Goal: Task Accomplishment & Management: Use online tool/utility

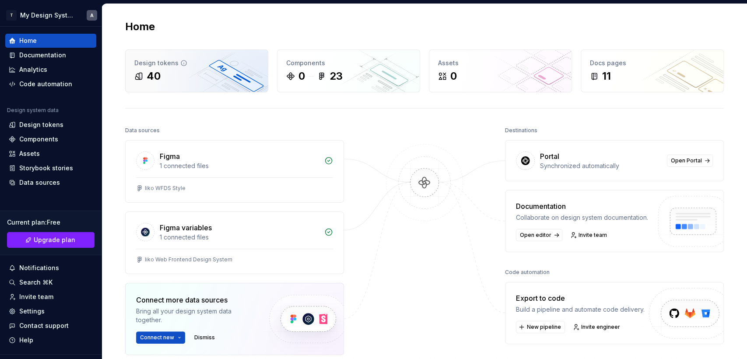
click at [170, 74] on div "40" at bounding box center [196, 76] width 125 height 14
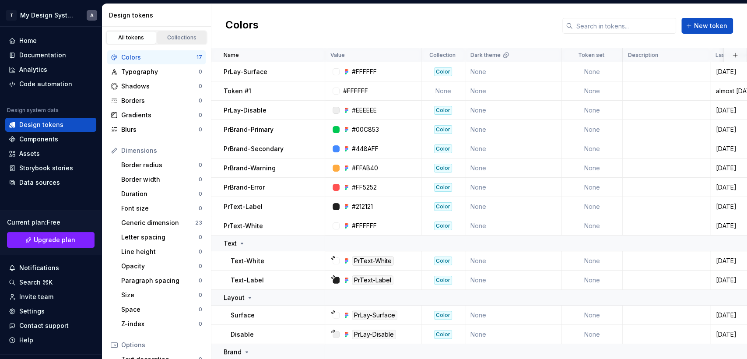
click at [181, 36] on div "Collections" at bounding box center [182, 37] width 44 height 7
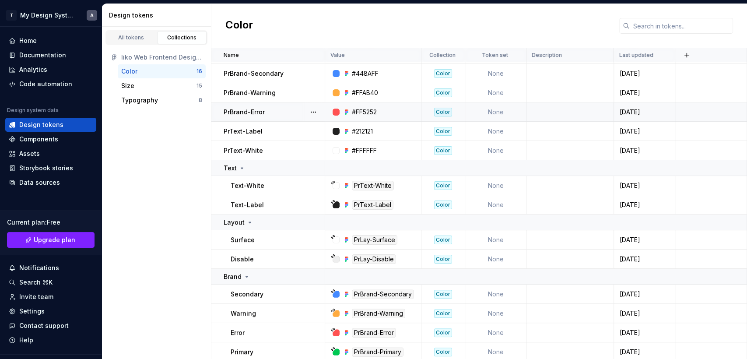
scroll to position [58, 0]
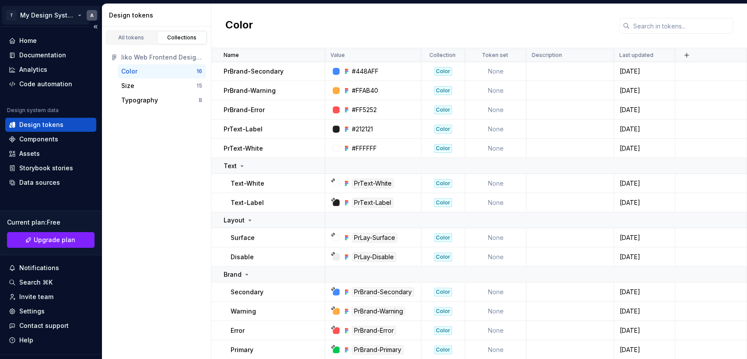
click at [56, 17] on html "T My Design System A Home Documentation Analytics Code automation Design system…" at bounding box center [373, 179] width 747 height 359
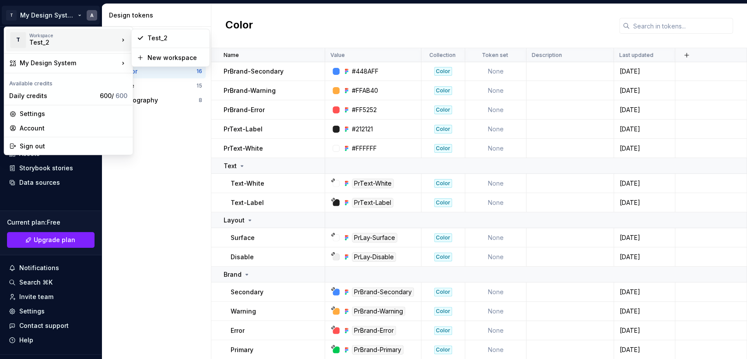
click at [50, 44] on div "Test_2" at bounding box center [66, 42] width 74 height 9
click at [154, 34] on div "Test_2" at bounding box center [176, 38] width 57 height 9
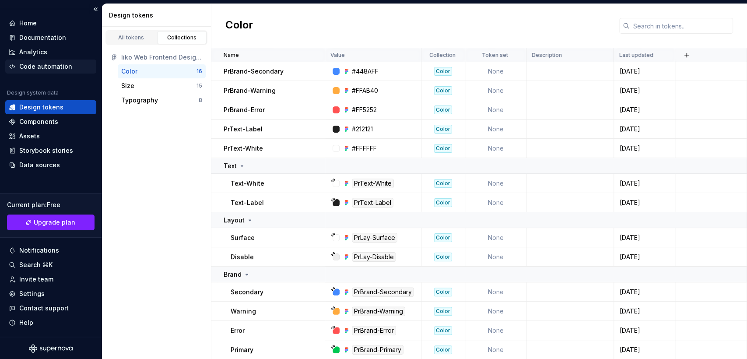
scroll to position [0, 0]
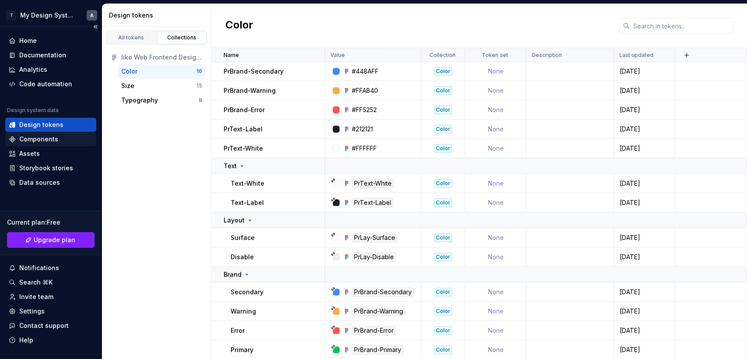
click at [49, 137] on div "Components" at bounding box center [38, 139] width 39 height 9
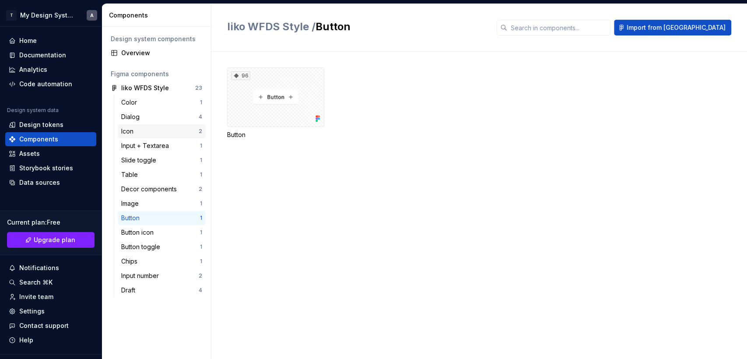
click at [133, 130] on div "Icon" at bounding box center [129, 131] width 16 height 9
click at [137, 100] on div "Color" at bounding box center [130, 102] width 19 height 9
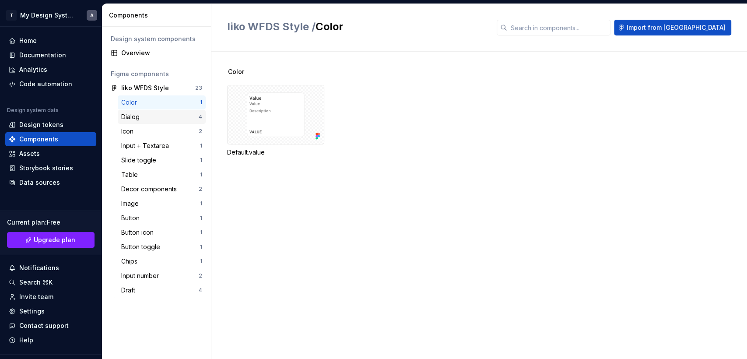
click at [134, 119] on div "Dialog" at bounding box center [132, 117] width 22 height 9
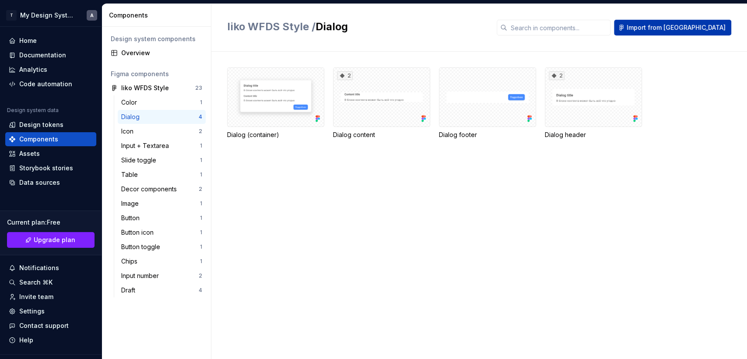
click at [700, 25] on span "Import from [GEOGRAPHIC_DATA]" at bounding box center [676, 27] width 99 height 9
click at [169, 187] on div "Decor components" at bounding box center [150, 189] width 59 height 9
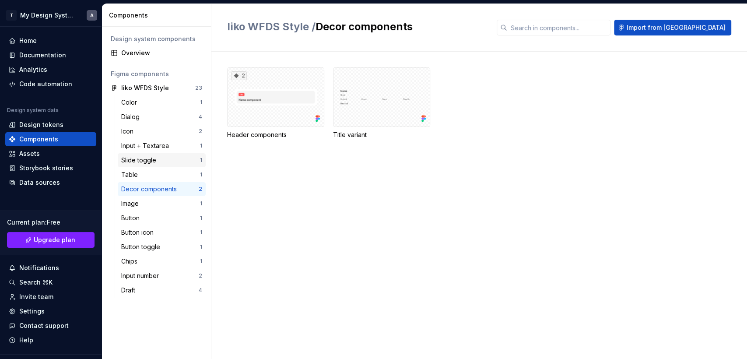
click at [146, 157] on div "Slide toggle" at bounding box center [140, 160] width 39 height 9
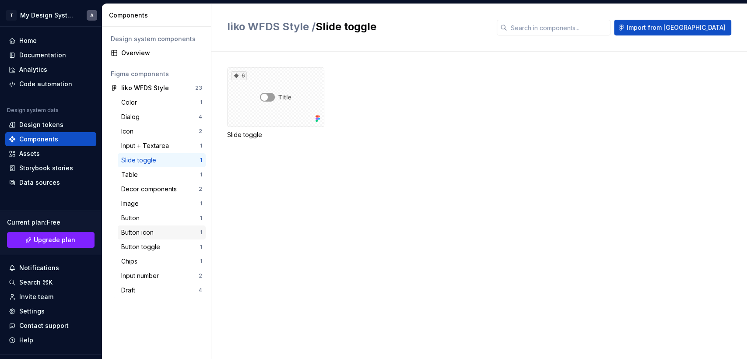
click at [137, 233] on div "Button icon" at bounding box center [139, 232] width 36 height 9
click at [138, 215] on div "Button" at bounding box center [132, 218] width 22 height 9
click at [142, 231] on div "Button icon" at bounding box center [139, 232] width 36 height 9
click at [142, 245] on div "Button toggle" at bounding box center [142, 247] width 42 height 9
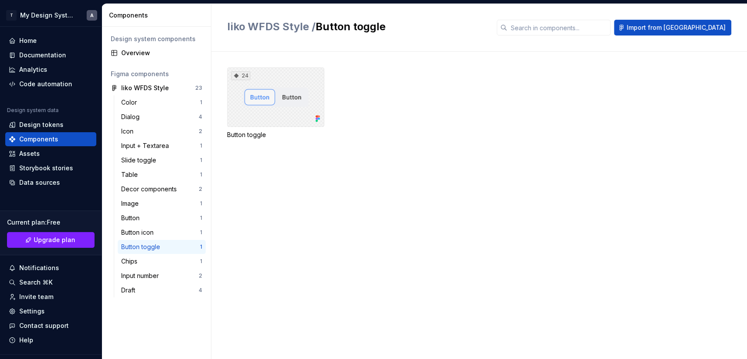
click at [279, 96] on div "24" at bounding box center [275, 97] width 97 height 60
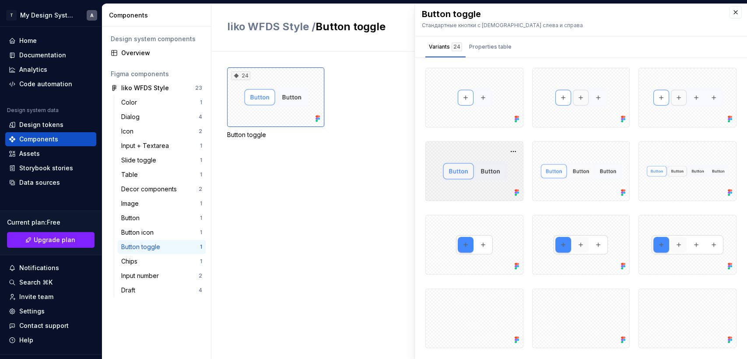
scroll to position [4, 0]
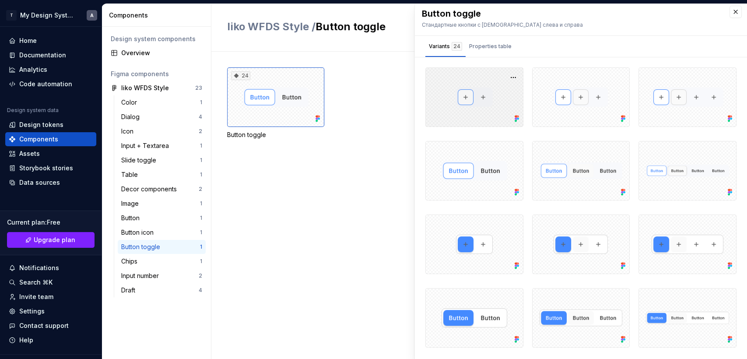
click at [472, 103] on div at bounding box center [475, 97] width 98 height 60
click at [508, 76] on button "button" at bounding box center [513, 77] width 12 height 12
click at [490, 93] on div "Open in [GEOGRAPHIC_DATA]" at bounding box center [480, 102] width 57 height 26
click at [476, 244] on div at bounding box center [475, 245] width 98 height 60
click at [509, 222] on button "button" at bounding box center [513, 224] width 12 height 12
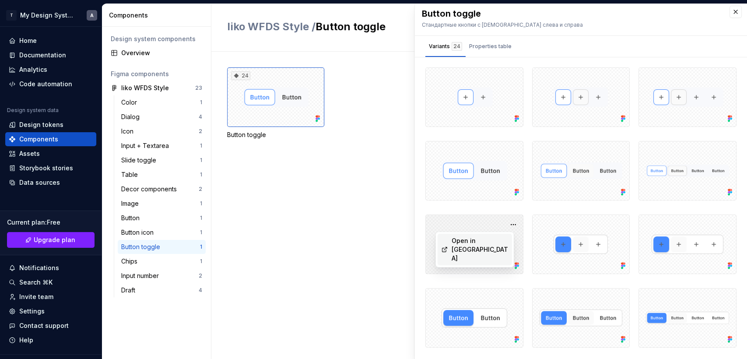
click at [493, 238] on div "Open in [GEOGRAPHIC_DATA]" at bounding box center [480, 249] width 57 height 26
click at [490, 47] on div "Properties table" at bounding box center [490, 46] width 42 height 9
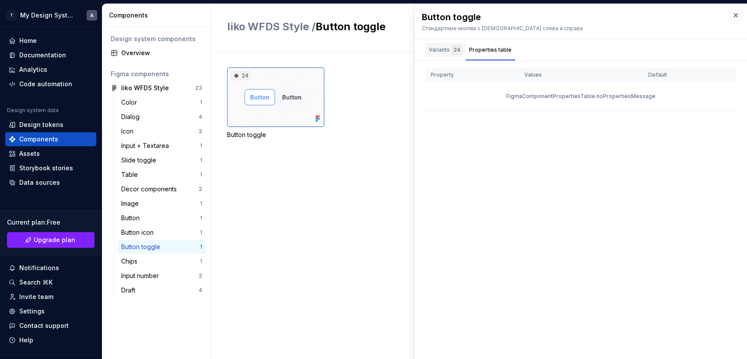
click at [434, 53] on div "Variants 24" at bounding box center [445, 50] width 33 height 9
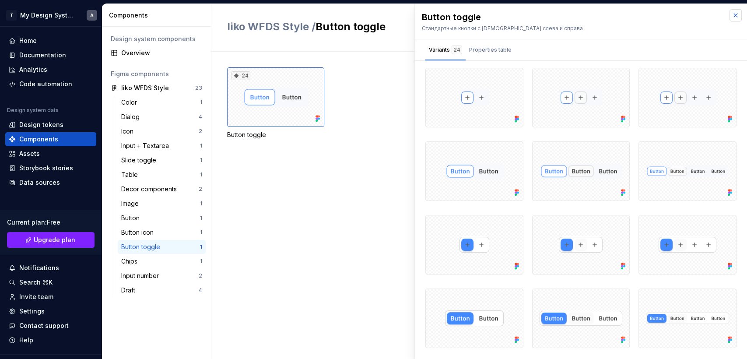
click at [730, 16] on button "button" at bounding box center [736, 15] width 12 height 12
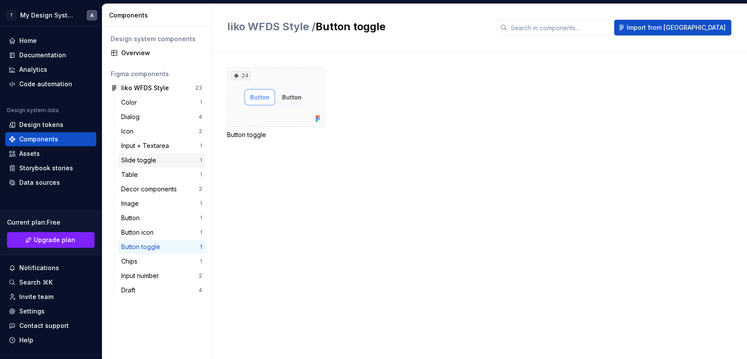
click at [136, 158] on div "Slide toggle" at bounding box center [140, 160] width 39 height 9
click at [290, 99] on div "6" at bounding box center [275, 97] width 97 height 60
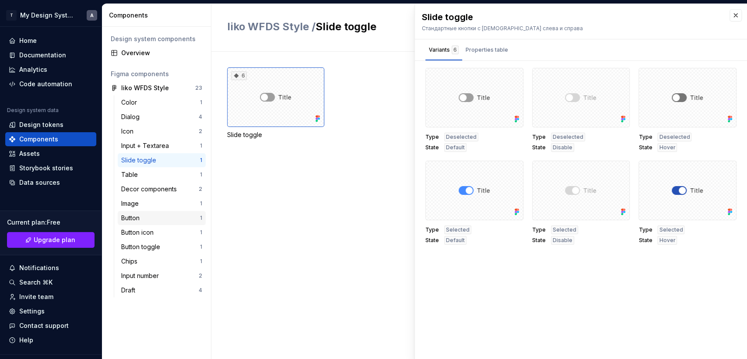
click at [141, 218] on div "Button" at bounding box center [132, 218] width 22 height 9
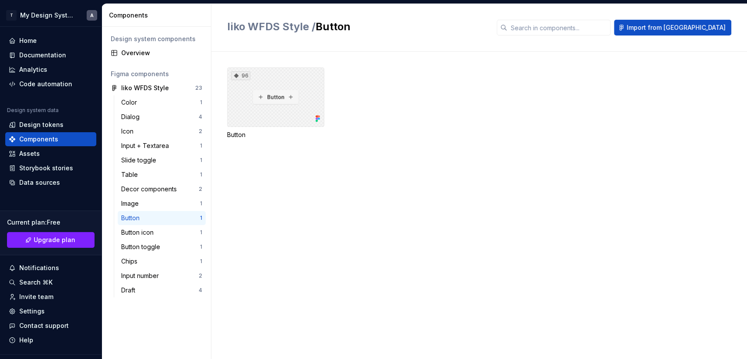
click at [281, 95] on div "96" at bounding box center [275, 97] width 97 height 60
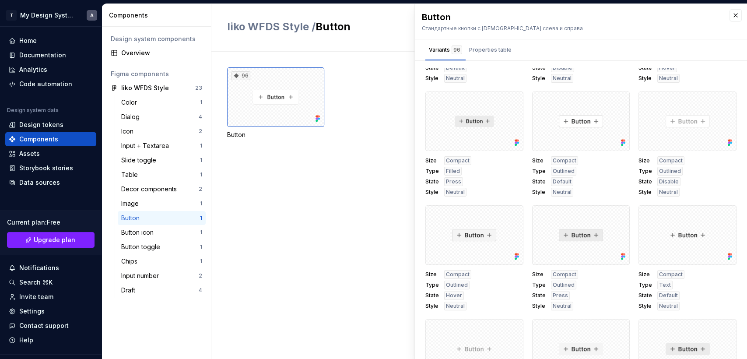
scroll to position [438, 0]
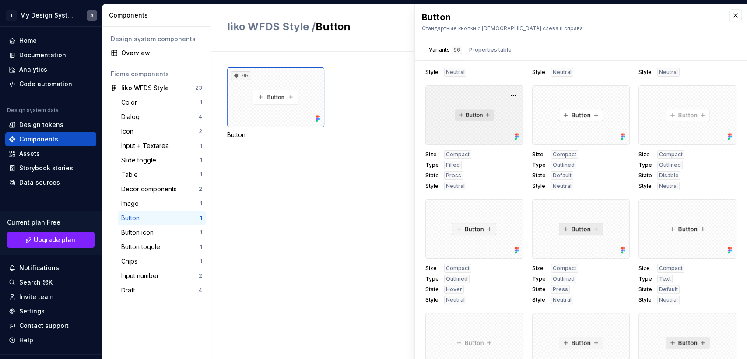
click at [472, 121] on div at bounding box center [475, 115] width 98 height 60
click at [507, 95] on button "button" at bounding box center [513, 95] width 12 height 12
click at [507, 96] on button "button" at bounding box center [513, 95] width 12 height 12
click at [488, 67] on div "Button Стандартные кнопки с иконками слева и справа Variants 96 Properties tabl…" at bounding box center [581, 183] width 332 height 359
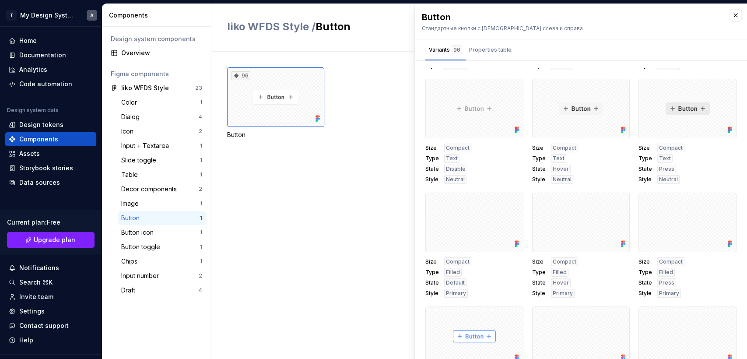
scroll to position [681, 0]
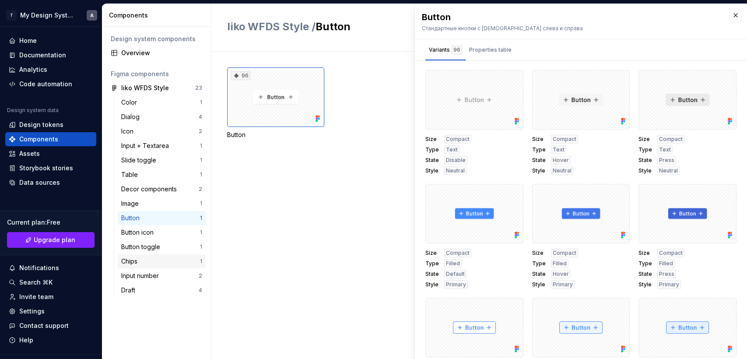
click at [137, 261] on div "Chips" at bounding box center [131, 261] width 20 height 9
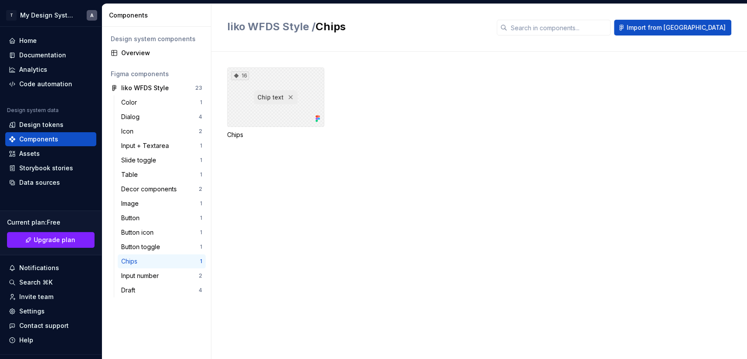
click at [268, 106] on div "16" at bounding box center [275, 97] width 97 height 60
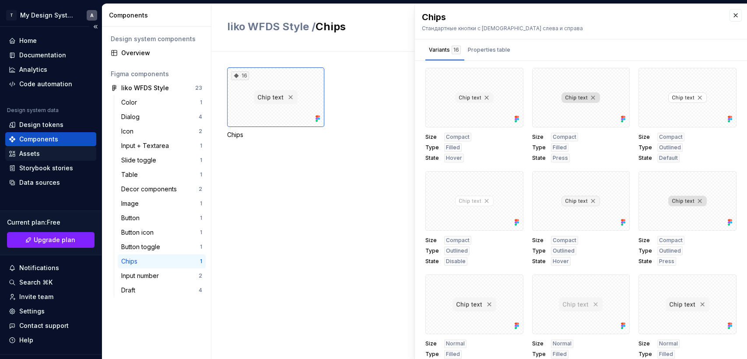
click at [28, 150] on div "Assets" at bounding box center [29, 153] width 21 height 9
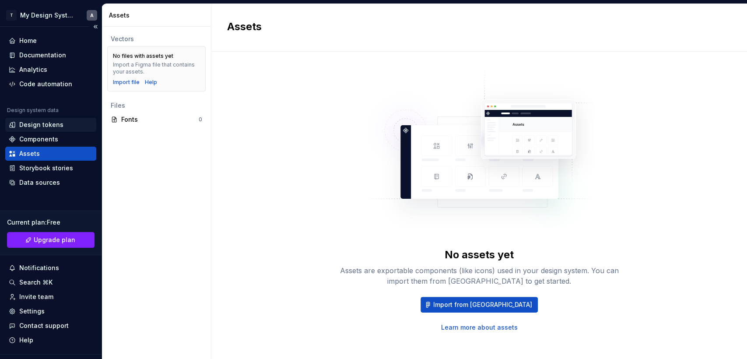
click at [50, 126] on div "Design tokens" at bounding box center [41, 124] width 44 height 9
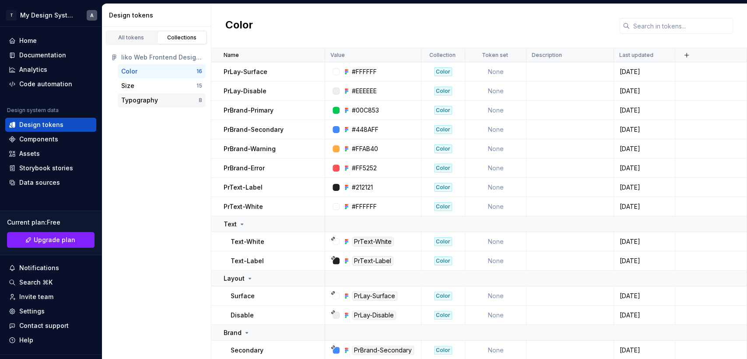
click at [141, 97] on div "Typography" at bounding box center [139, 100] width 37 height 9
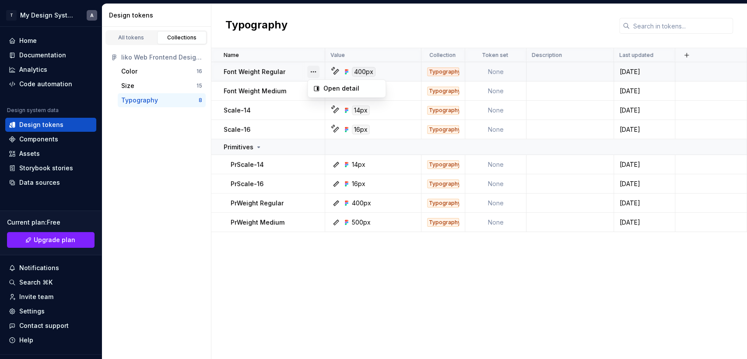
click at [312, 70] on button "button" at bounding box center [313, 72] width 12 height 12
click at [341, 89] on div "Open detail" at bounding box center [352, 88] width 57 height 9
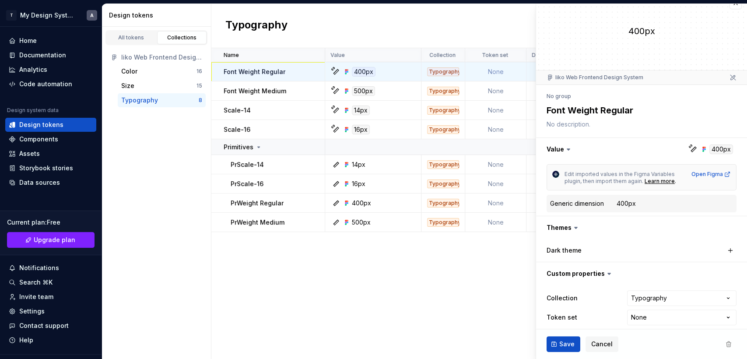
scroll to position [19, 0]
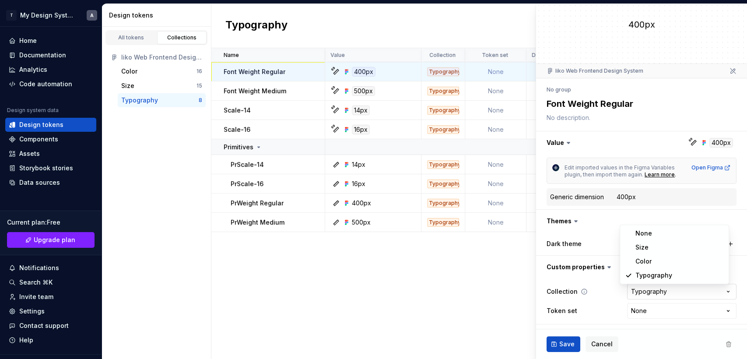
click at [712, 289] on html "T My Design System A Home Documentation Analytics Code automation Design system…" at bounding box center [373, 179] width 747 height 359
click at [691, 215] on html "T My Design System A Home Documentation Analytics Code automation Design system…" at bounding box center [373, 179] width 747 height 359
click at [264, 163] on div "PrScale-14" at bounding box center [278, 164] width 94 height 9
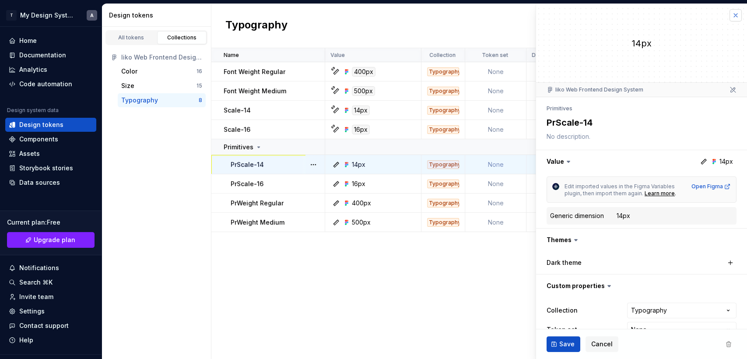
click at [730, 17] on button "button" at bounding box center [736, 15] width 12 height 12
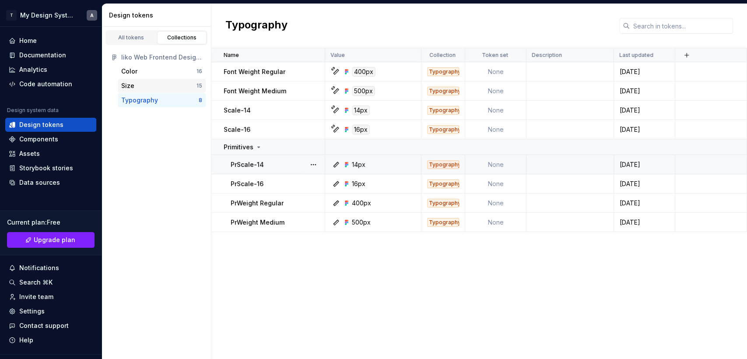
click at [157, 85] on div "Size" at bounding box center [158, 85] width 75 height 9
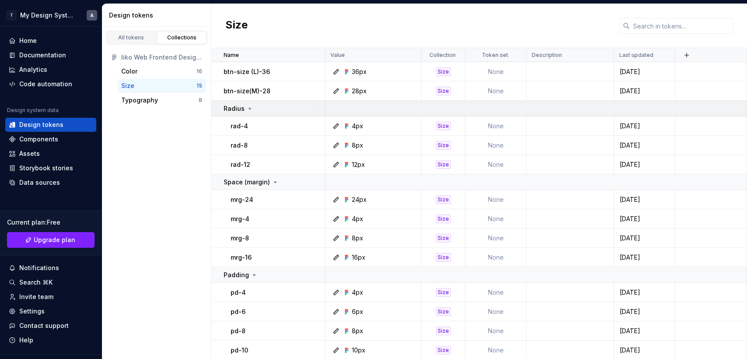
click at [249, 106] on icon at bounding box center [250, 108] width 7 height 7
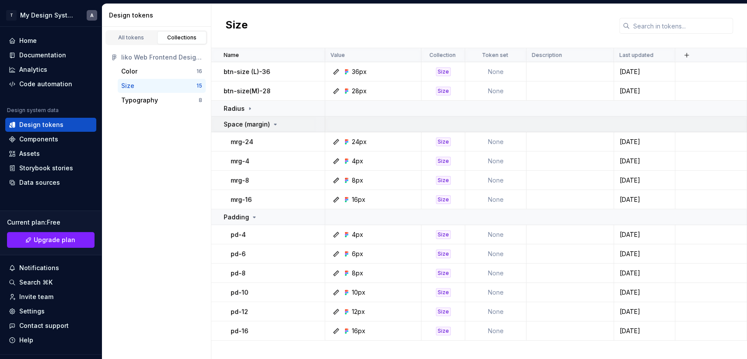
click at [268, 124] on p "Space (margin)" at bounding box center [247, 124] width 46 height 9
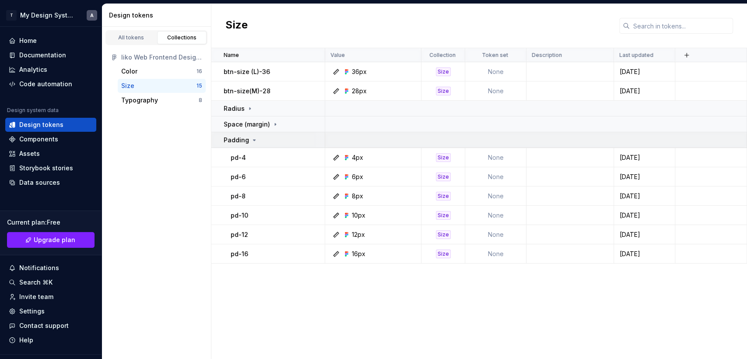
click at [254, 140] on icon at bounding box center [255, 140] width 2 height 1
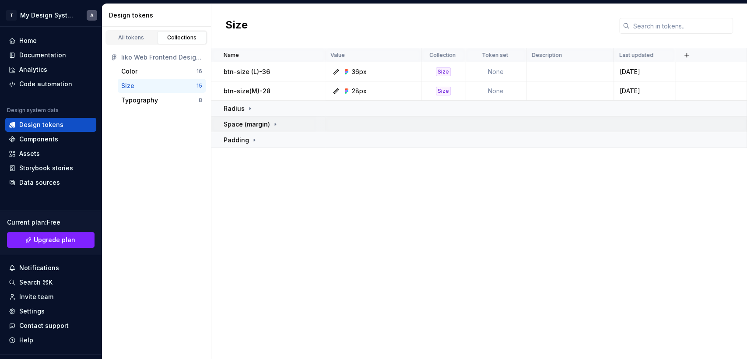
click at [269, 123] on div "Space (margin)" at bounding box center [251, 124] width 55 height 9
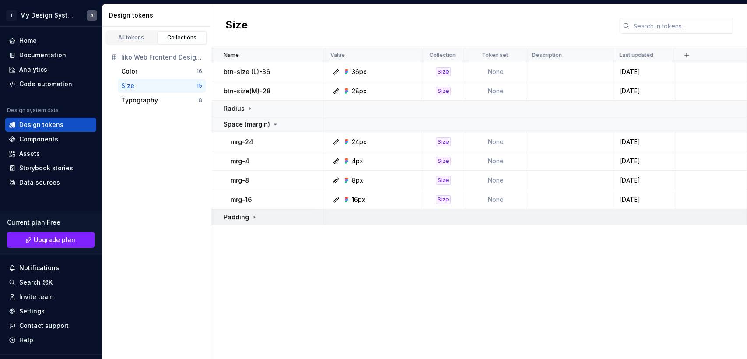
click at [251, 216] on icon at bounding box center [254, 217] width 7 height 7
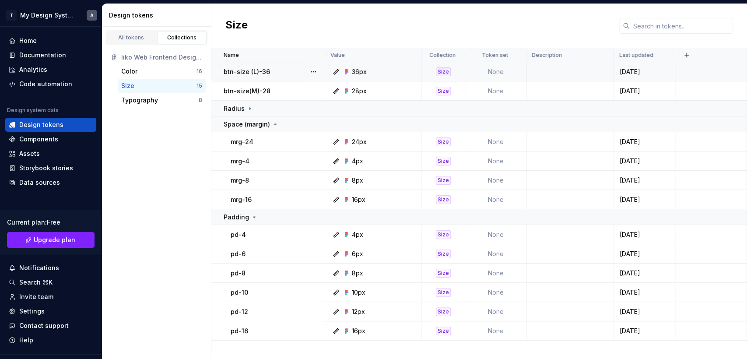
click at [443, 70] on div "Size" at bounding box center [443, 71] width 15 height 9
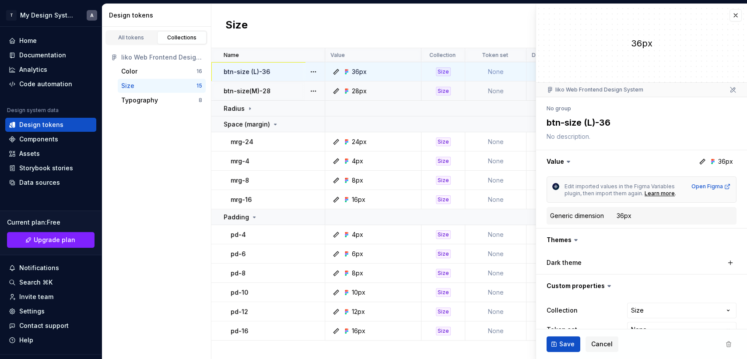
click at [441, 88] on div "Size" at bounding box center [443, 91] width 15 height 9
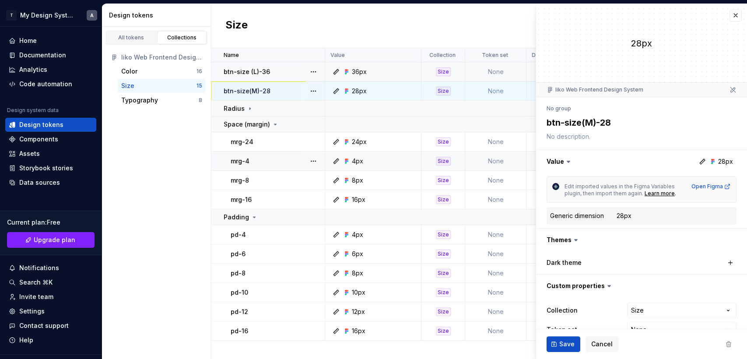
click at [444, 160] on div "Size" at bounding box center [443, 161] width 15 height 9
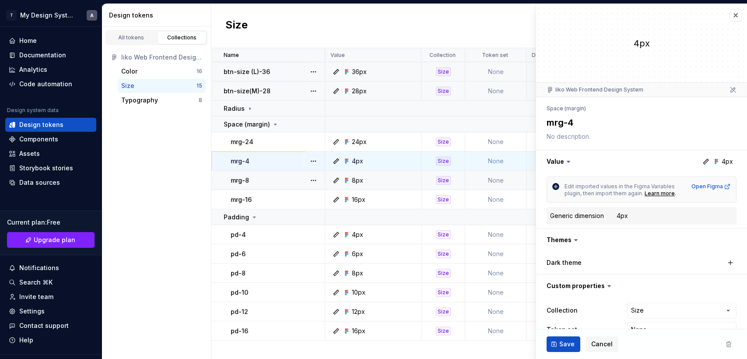
click at [444, 180] on div "Size" at bounding box center [443, 180] width 15 height 9
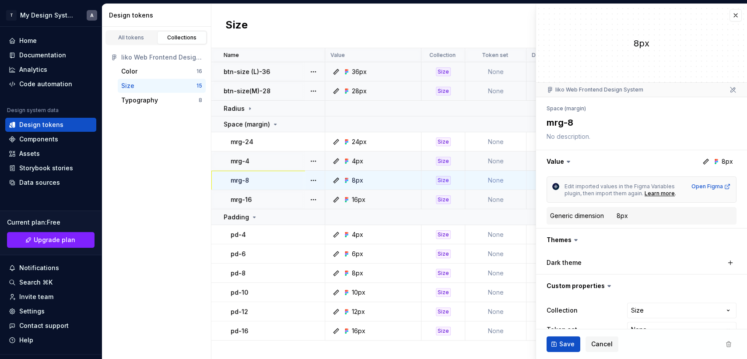
click at [441, 197] on div "Size" at bounding box center [443, 199] width 15 height 9
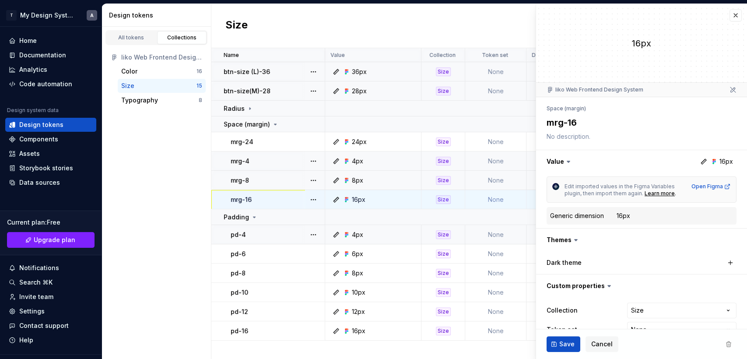
click at [446, 234] on div "Size" at bounding box center [443, 234] width 15 height 9
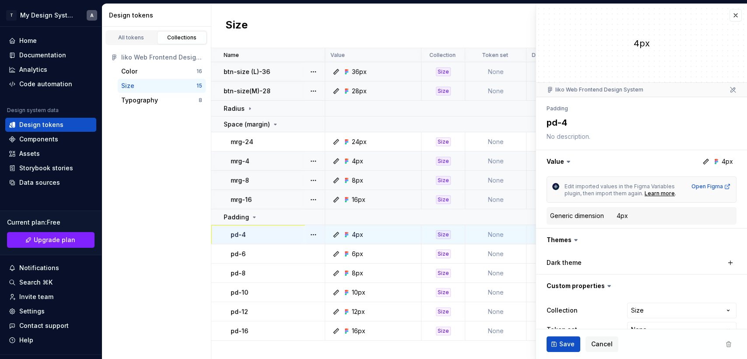
scroll to position [19, 0]
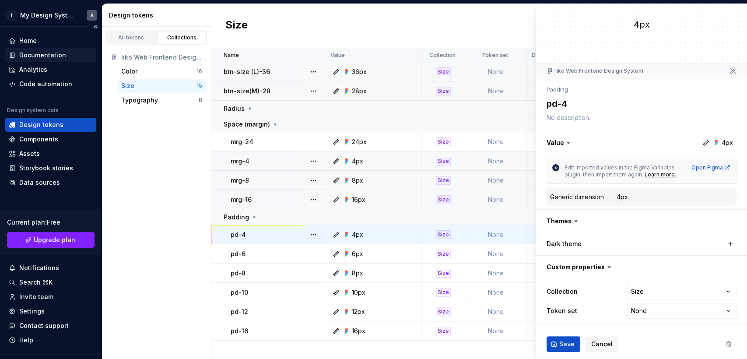
click at [28, 54] on div "Documentation" at bounding box center [42, 55] width 47 height 9
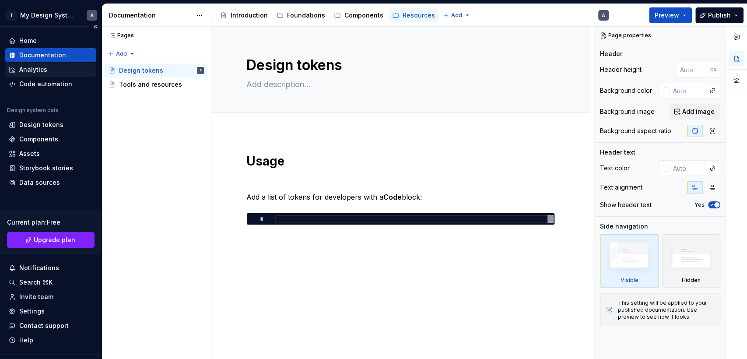
click at [30, 68] on div "Analytics" at bounding box center [33, 69] width 28 height 9
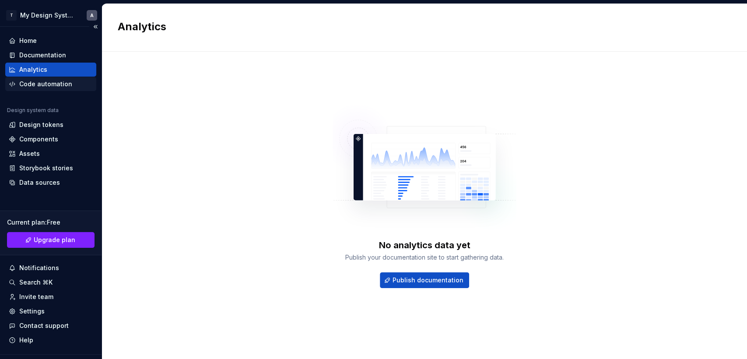
click at [36, 85] on div "Code automation" at bounding box center [45, 84] width 53 height 9
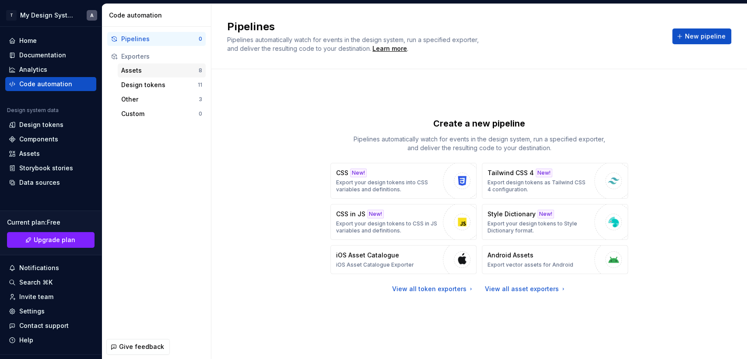
click at [137, 72] on div "Assets" at bounding box center [159, 70] width 77 height 9
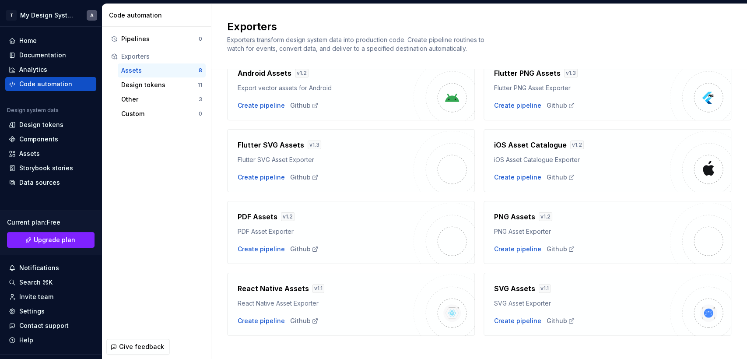
scroll to position [58, 0]
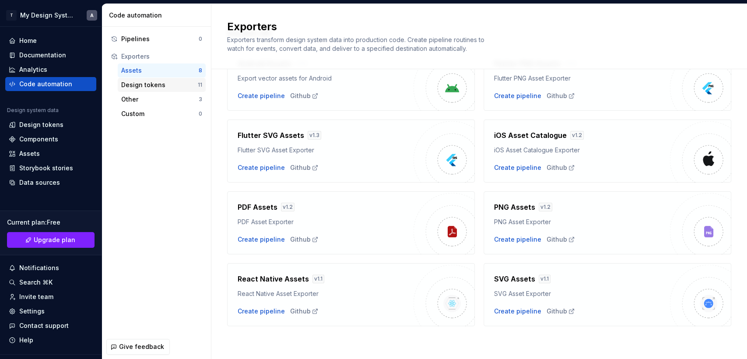
click at [150, 82] on div "Design tokens" at bounding box center [159, 85] width 77 height 9
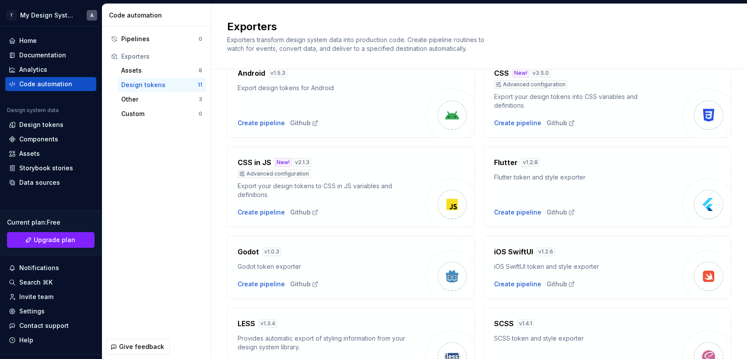
scroll to position [97, 0]
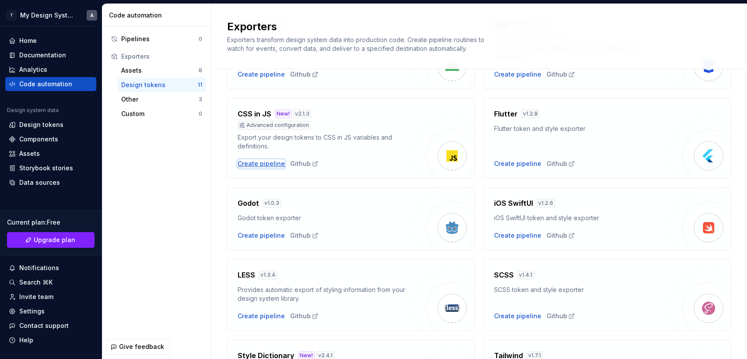
click at [269, 163] on div "Create pipeline" at bounding box center [261, 163] width 47 height 9
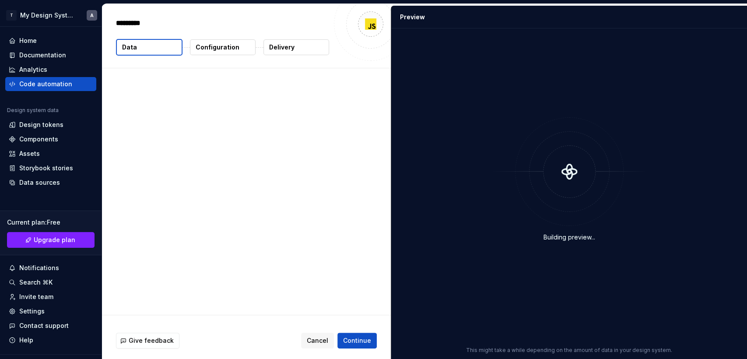
type textarea "*"
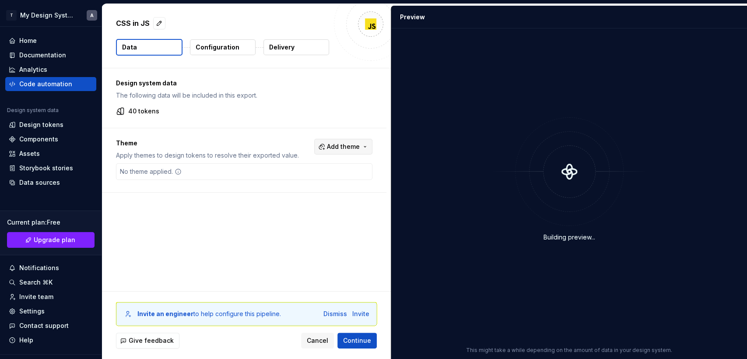
click at [355, 146] on span "Add theme" at bounding box center [343, 146] width 33 height 9
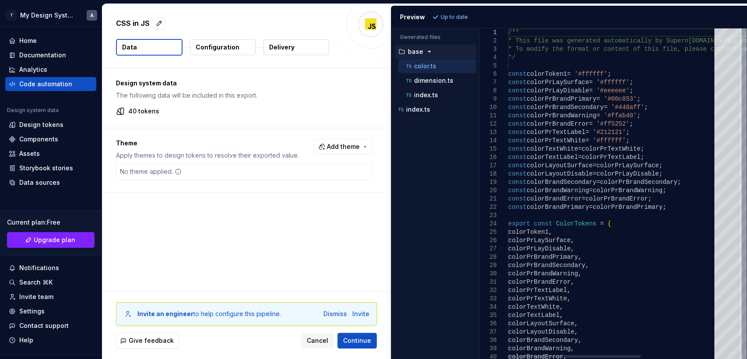
click at [349, 111] on html "T My Design System A Home Documentation Analytics Code automation Design system…" at bounding box center [373, 179] width 747 height 359
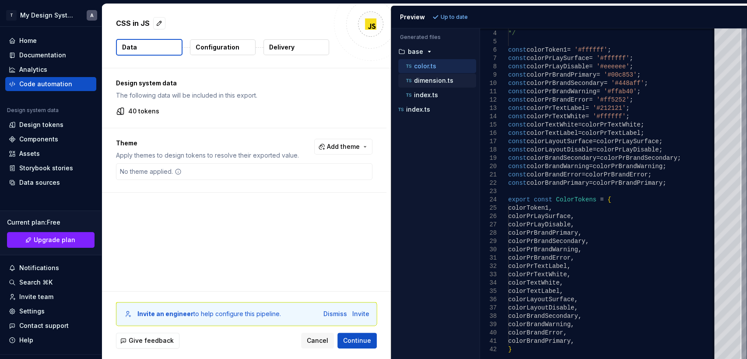
click at [435, 79] on p "dimension.ts" at bounding box center [433, 80] width 39 height 7
type textarea "**********"
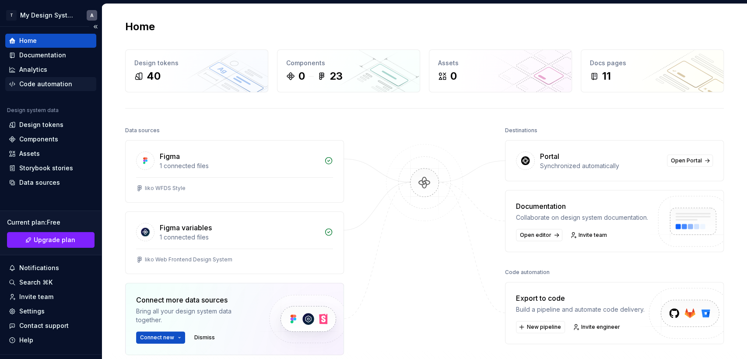
click at [32, 82] on div "Code automation" at bounding box center [45, 84] width 53 height 9
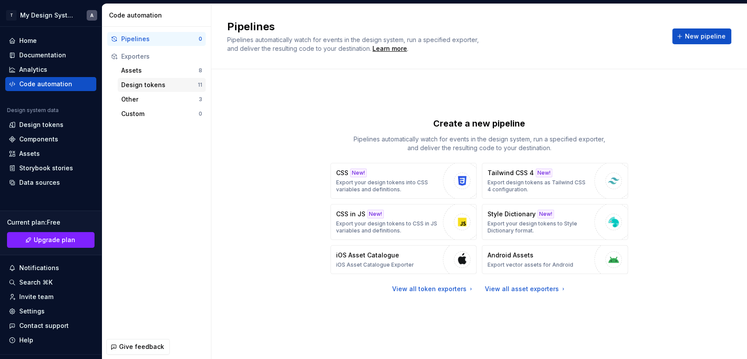
click at [142, 84] on div "Design tokens" at bounding box center [159, 85] width 77 height 9
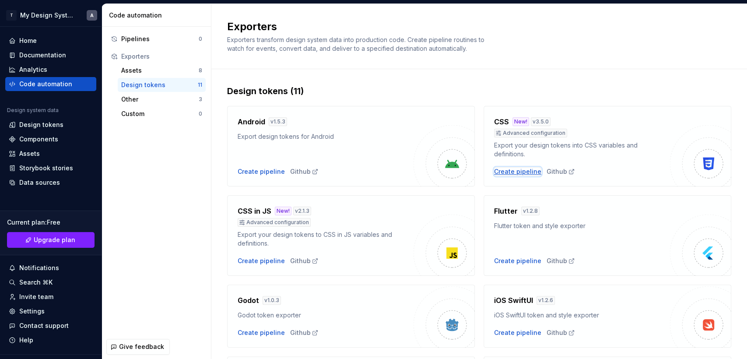
click at [511, 170] on div "Create pipeline" at bounding box center [517, 171] width 47 height 9
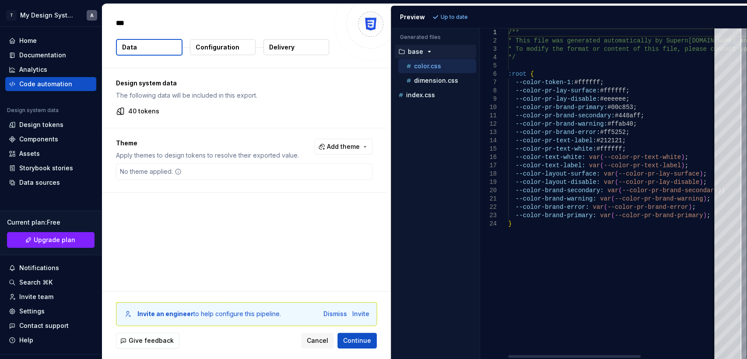
type textarea "*"
click at [217, 46] on p "Configuration" at bounding box center [218, 47] width 44 height 9
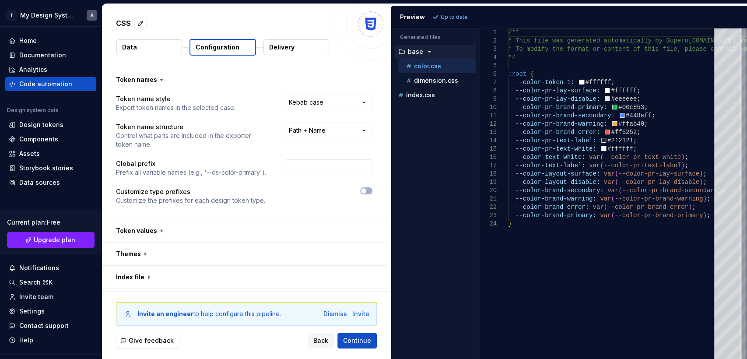
click at [291, 47] on p "Delivery" at bounding box center [281, 47] width 25 height 9
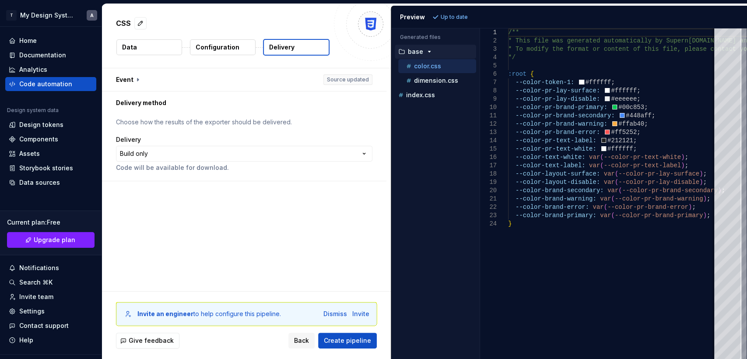
click at [138, 42] on button "Data" at bounding box center [149, 47] width 66 height 16
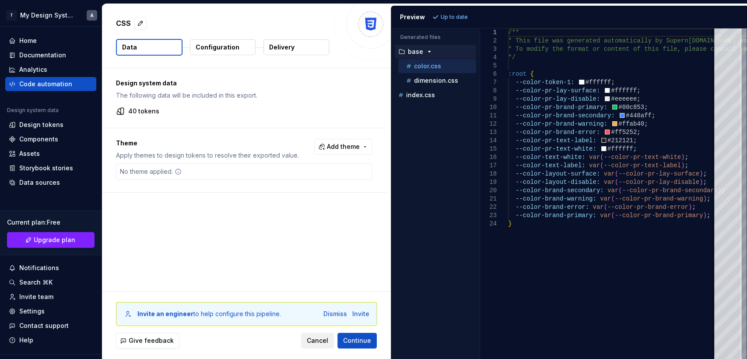
click at [320, 340] on span "Cancel" at bounding box center [317, 340] width 21 height 9
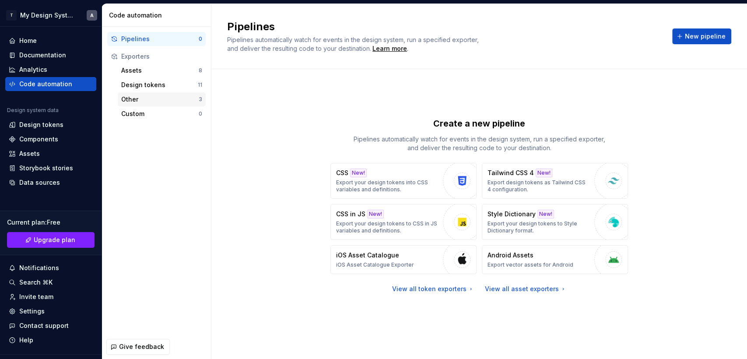
click at [140, 99] on div "Other" at bounding box center [159, 99] width 77 height 9
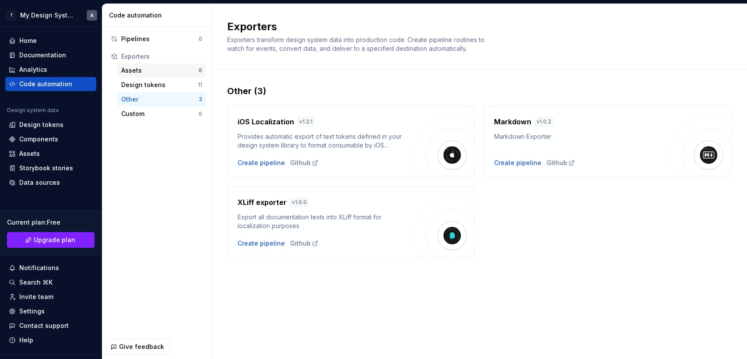
click at [135, 66] on div "Assets" at bounding box center [159, 70] width 77 height 9
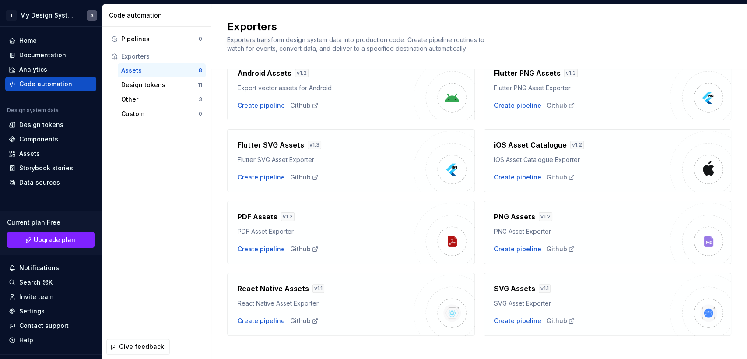
scroll to position [58, 0]
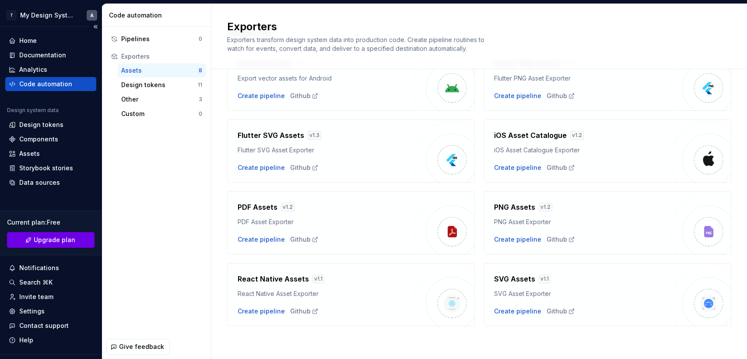
click at [54, 240] on span "Upgrade plan" at bounding box center [55, 240] width 42 height 9
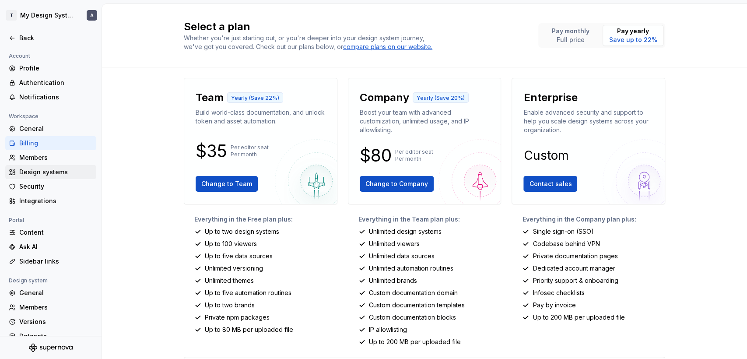
click at [49, 171] on div "Design systems" at bounding box center [56, 172] width 74 height 9
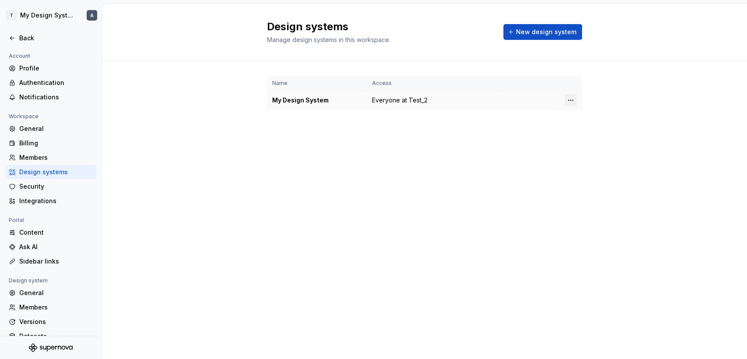
click at [570, 98] on html "T My Design System A Back Account Profile Authentication Notifications Workspac…" at bounding box center [373, 179] width 747 height 359
click at [620, 132] on div "Design system settings" at bounding box center [622, 131] width 83 height 9
